Goal: Check status: Check status

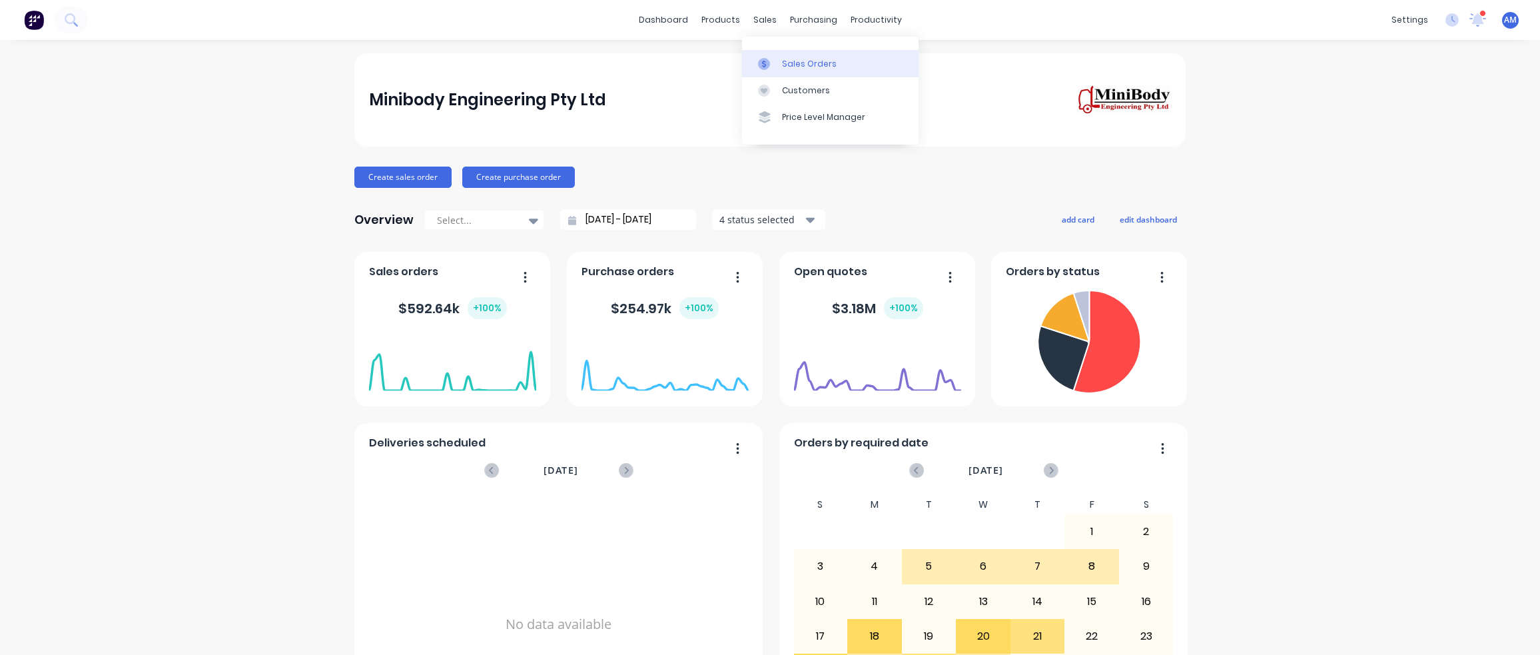
click at [765, 63] on icon at bounding box center [764, 64] width 12 height 12
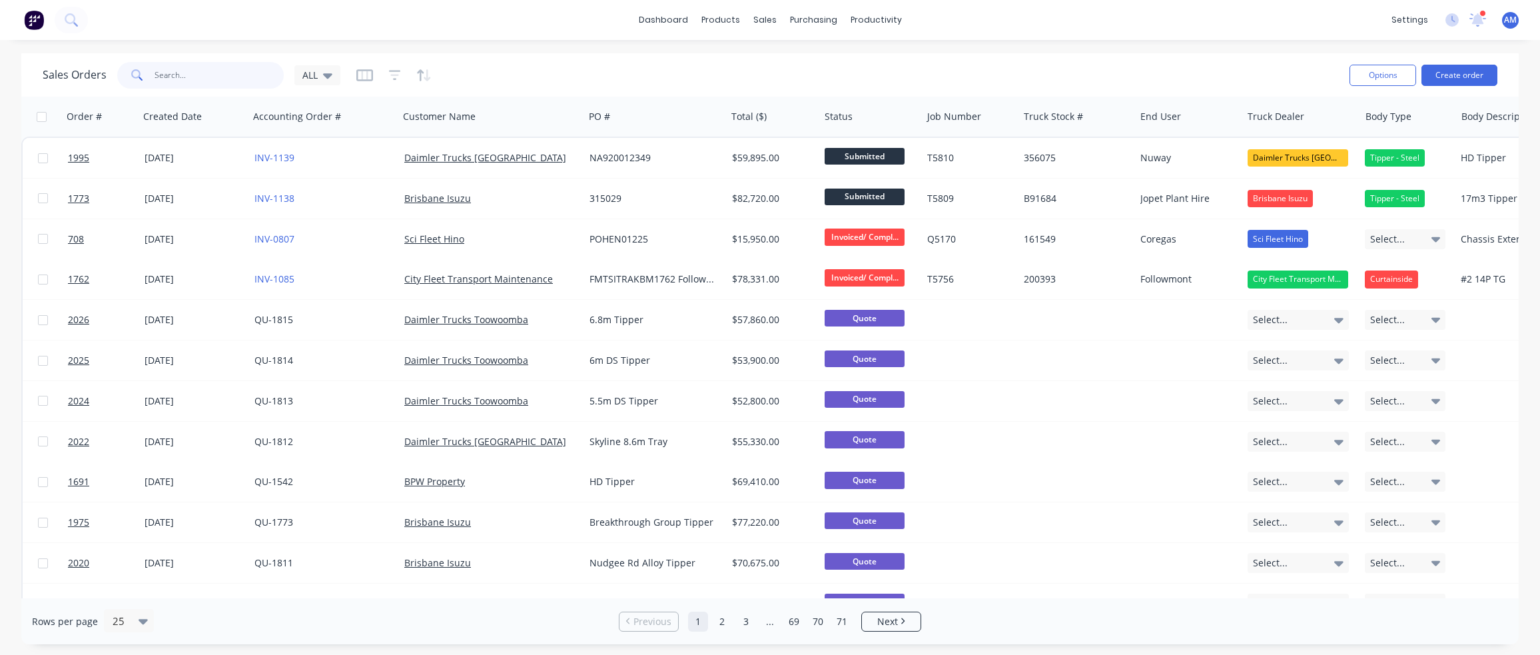
click at [218, 77] on input "text" at bounding box center [220, 75] width 130 height 27
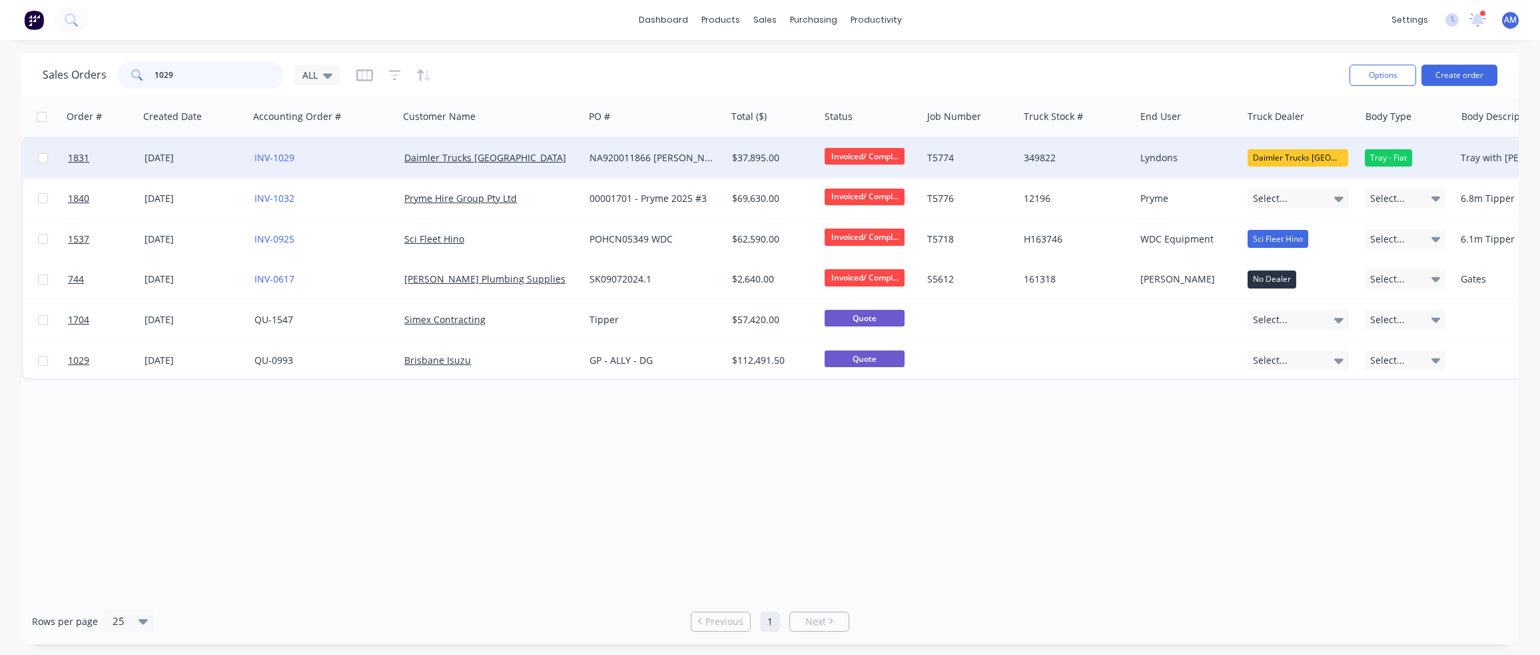
type input "1029"
click at [210, 158] on div "[DATE]" at bounding box center [194, 157] width 99 height 13
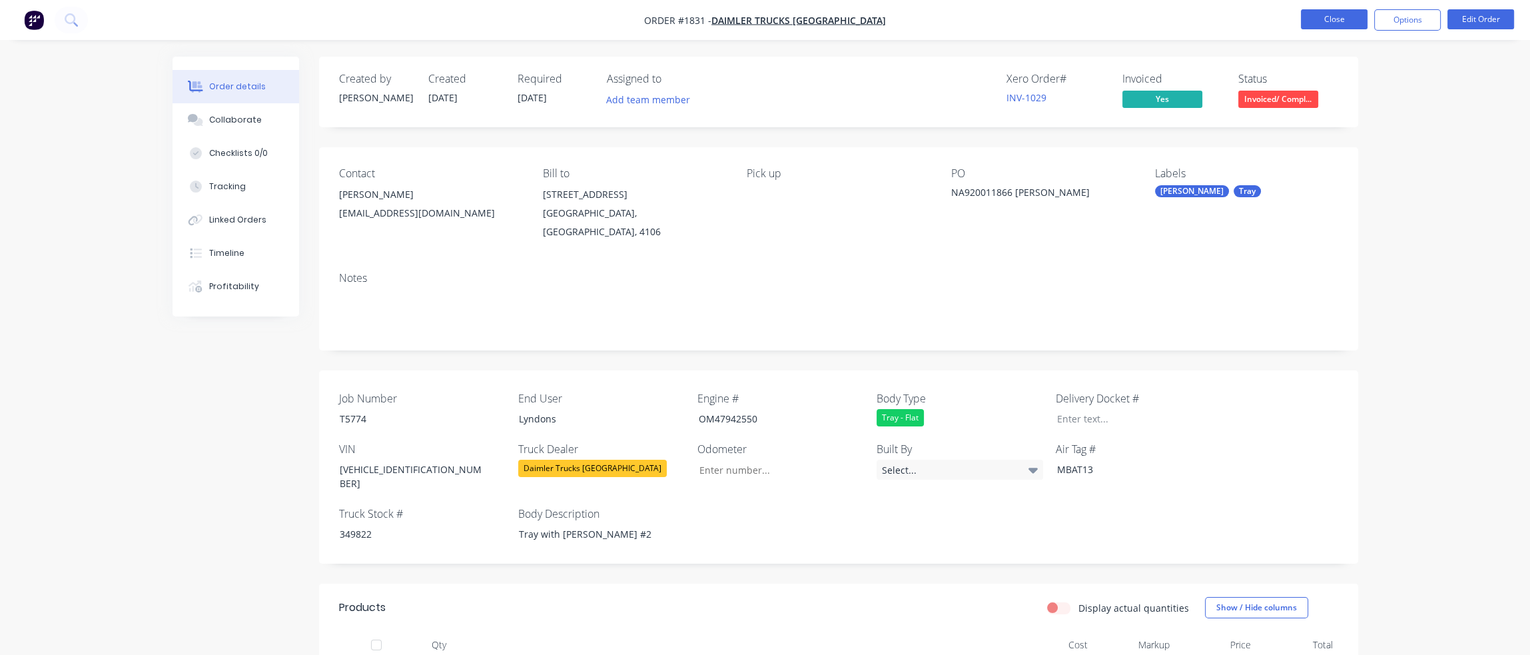
click at [1327, 20] on button "Close" at bounding box center [1334, 19] width 67 height 20
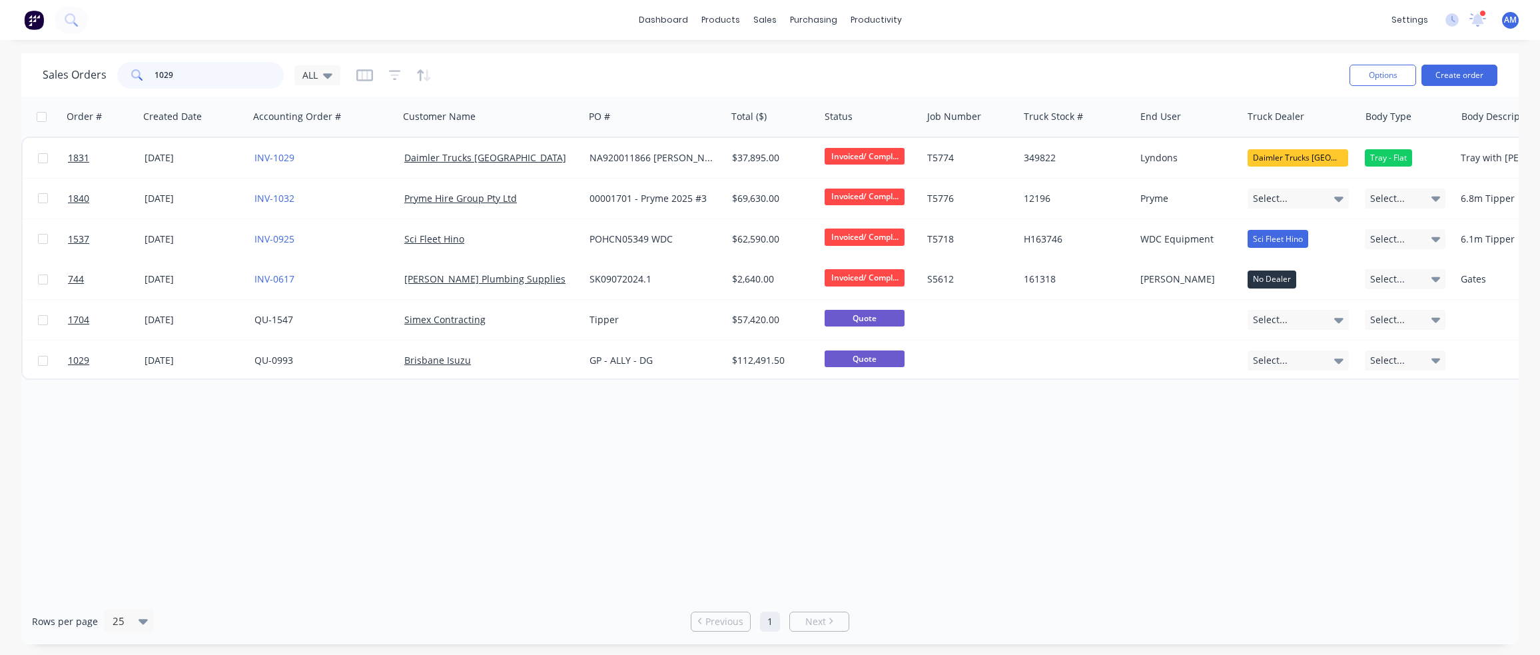
drag, startPoint x: 184, startPoint y: 75, endPoint x: 40, endPoint y: 82, distance: 144.0
click at [40, 82] on div "Sales Orders 1029 ALL Options Create order" at bounding box center [769, 74] width 1497 height 43
type input "[PERSON_NAME]"
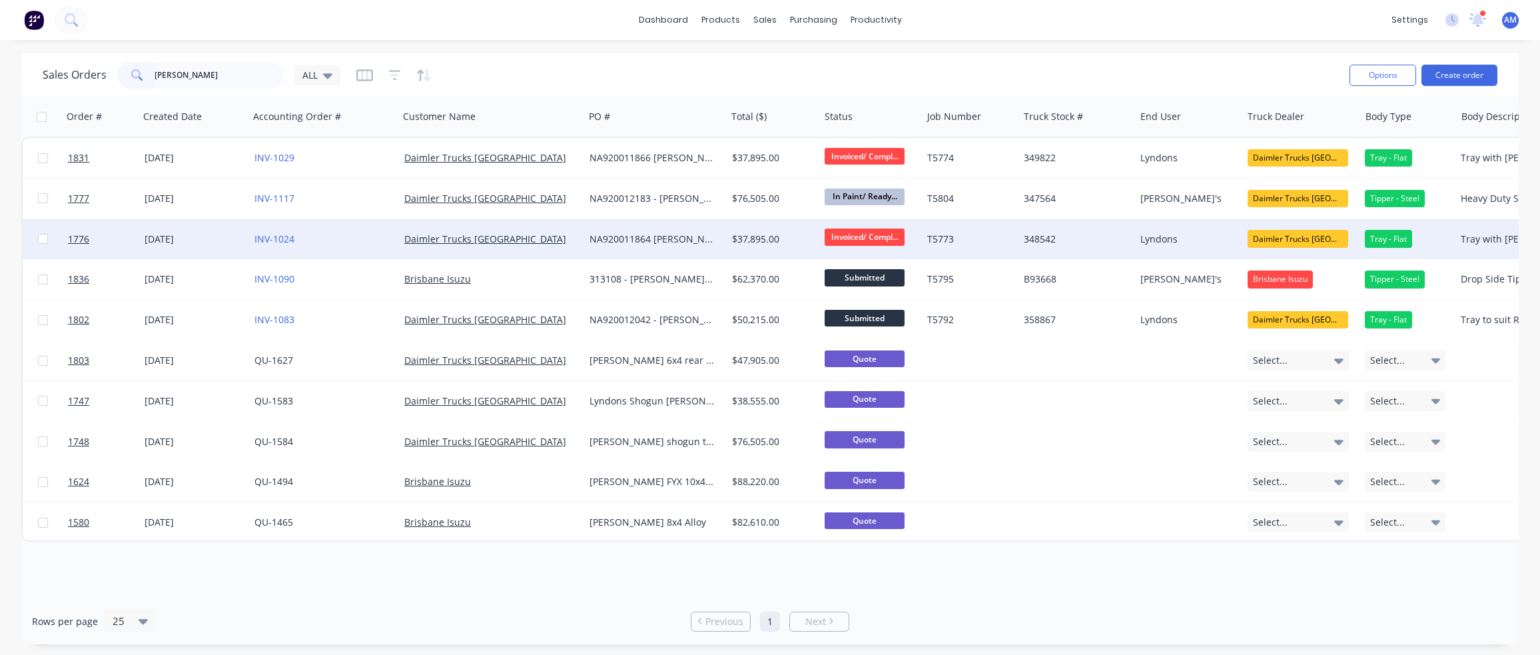
click at [615, 234] on div "NA920011864 [PERSON_NAME]'s" at bounding box center [651, 238] width 125 height 13
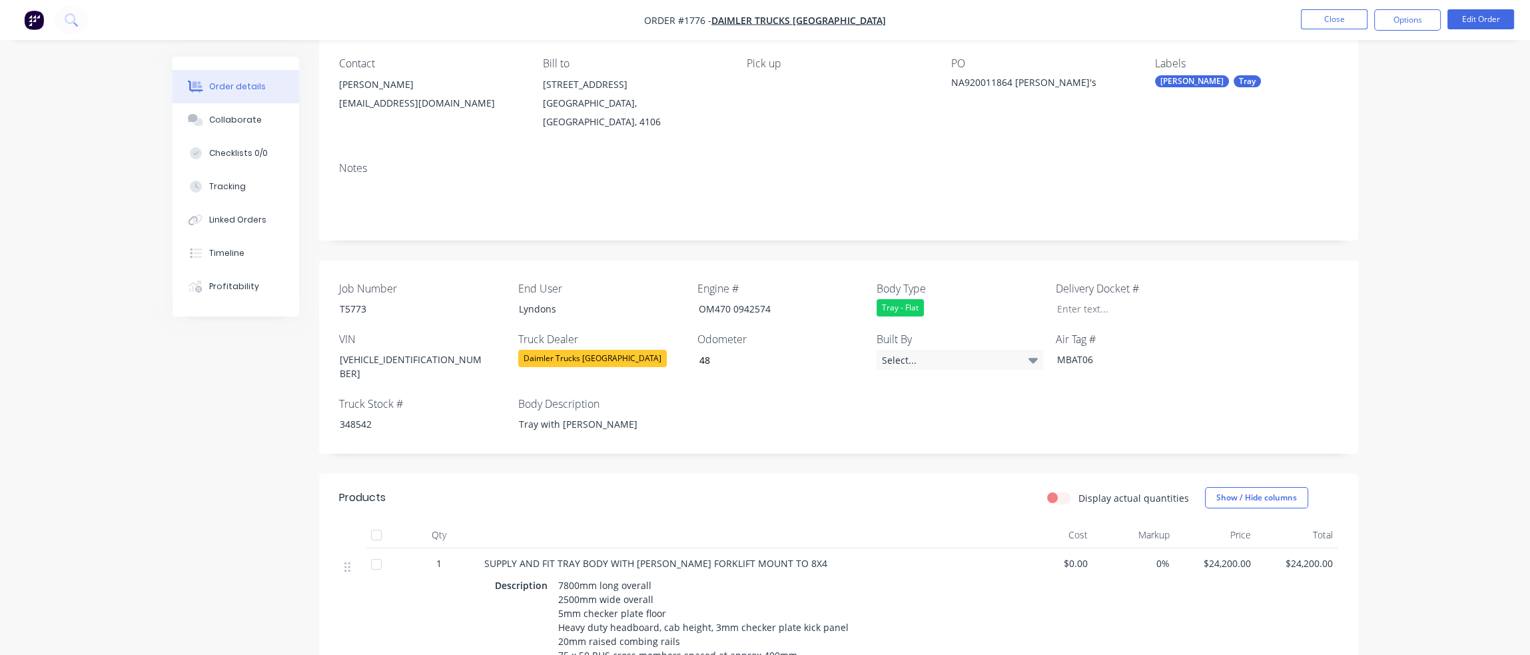
scroll to position [133, 0]
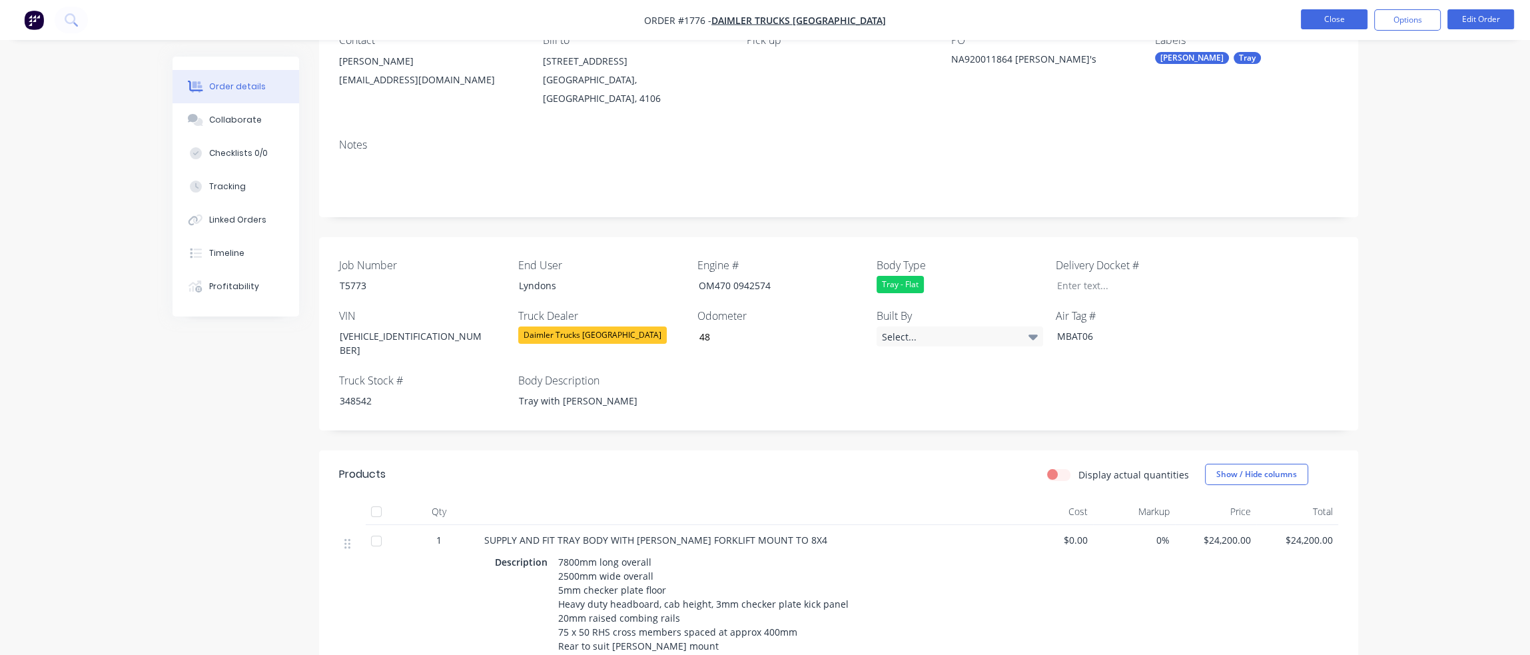
click at [1342, 14] on button "Close" at bounding box center [1334, 19] width 67 height 20
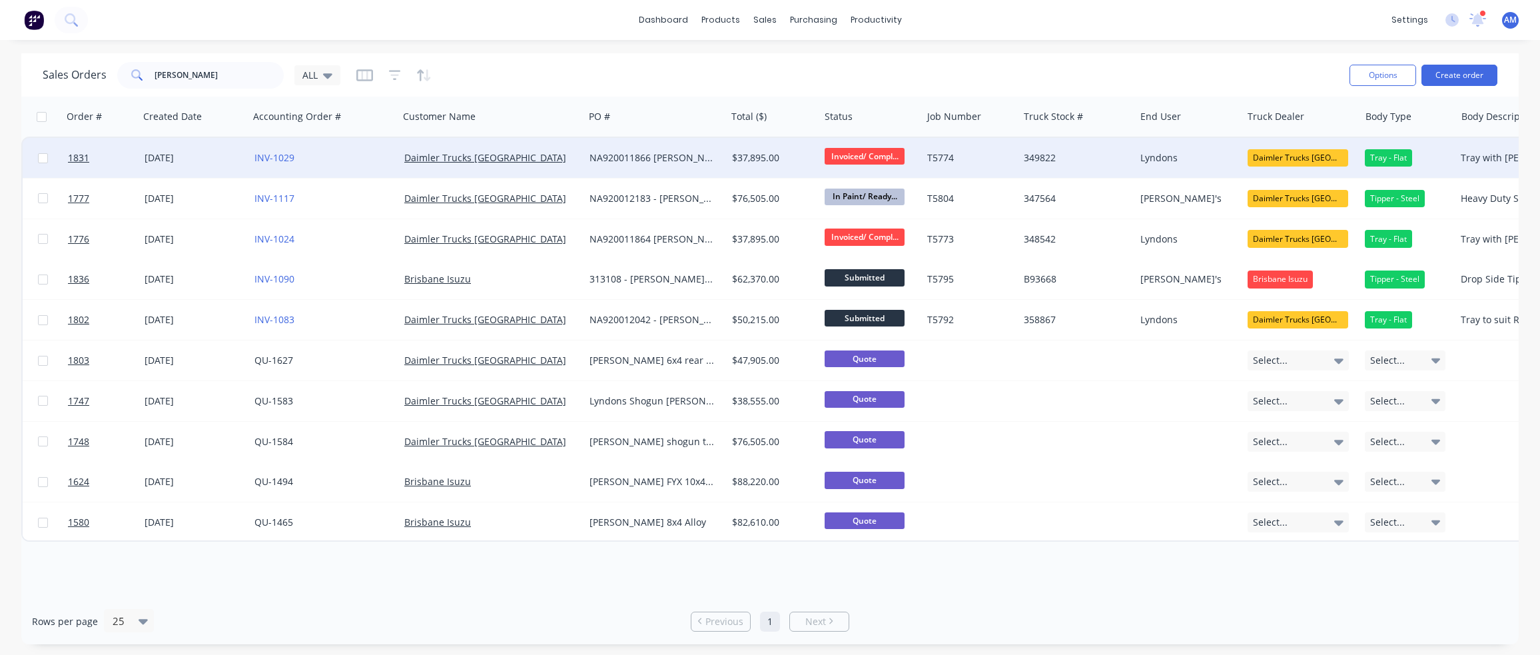
click at [557, 156] on div "Daimler Trucks [GEOGRAPHIC_DATA]" at bounding box center [487, 157] width 166 height 13
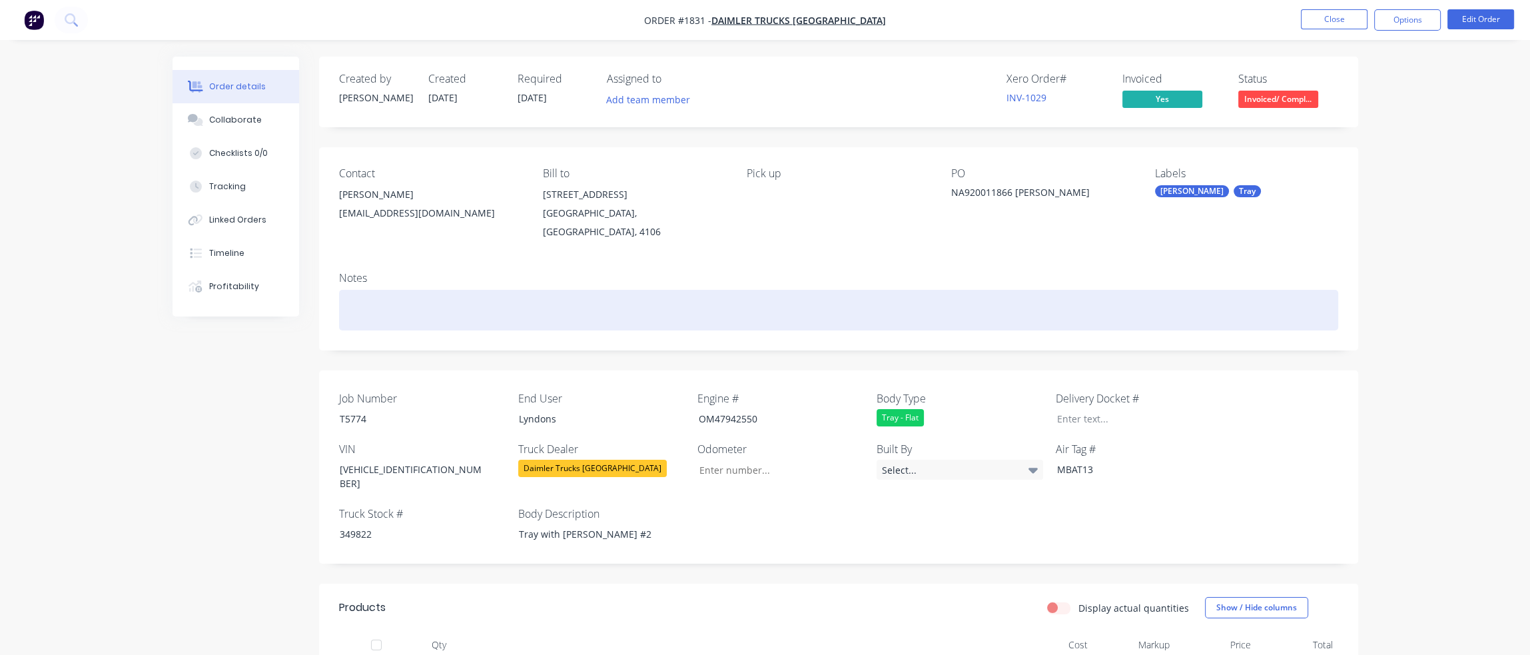
click at [932, 290] on div at bounding box center [838, 310] width 999 height 41
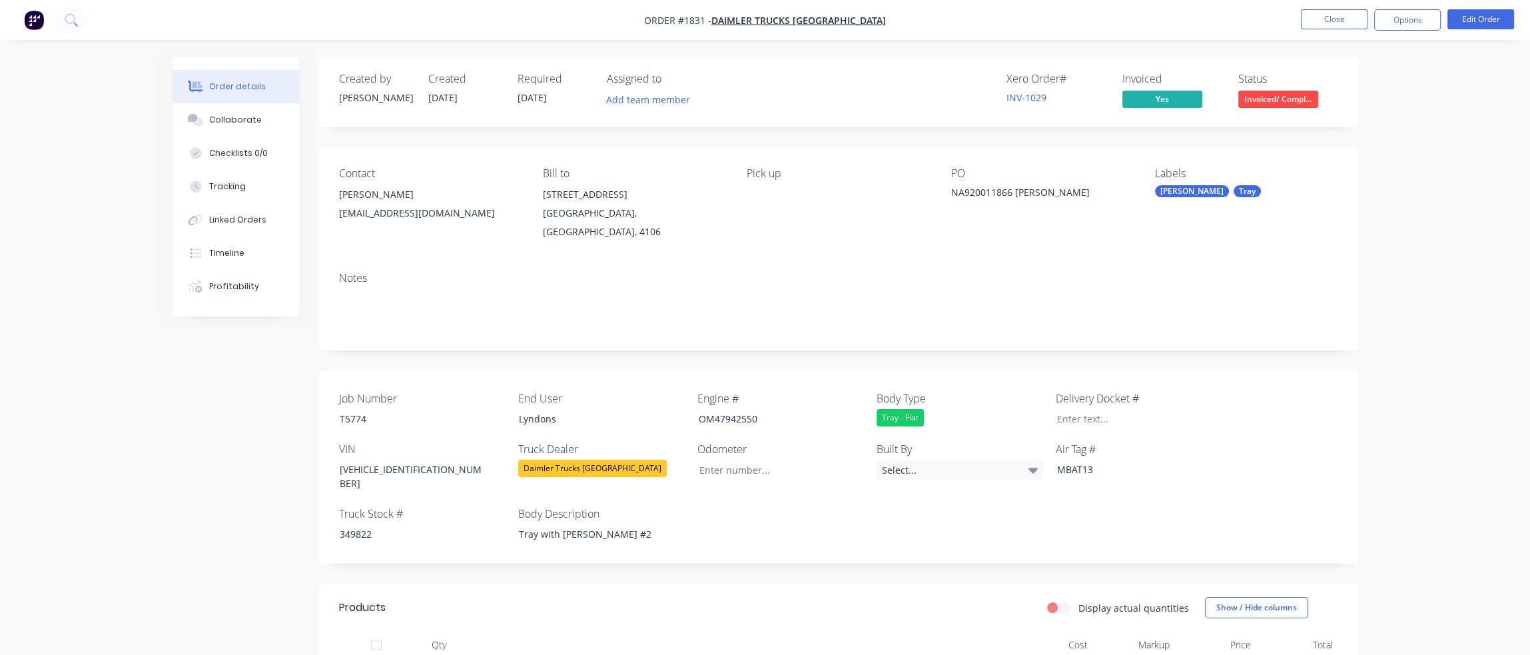
drag, startPoint x: 932, startPoint y: 288, endPoint x: 1478, endPoint y: 338, distance: 547.8
